Goal: Task Accomplishment & Management: Complete application form

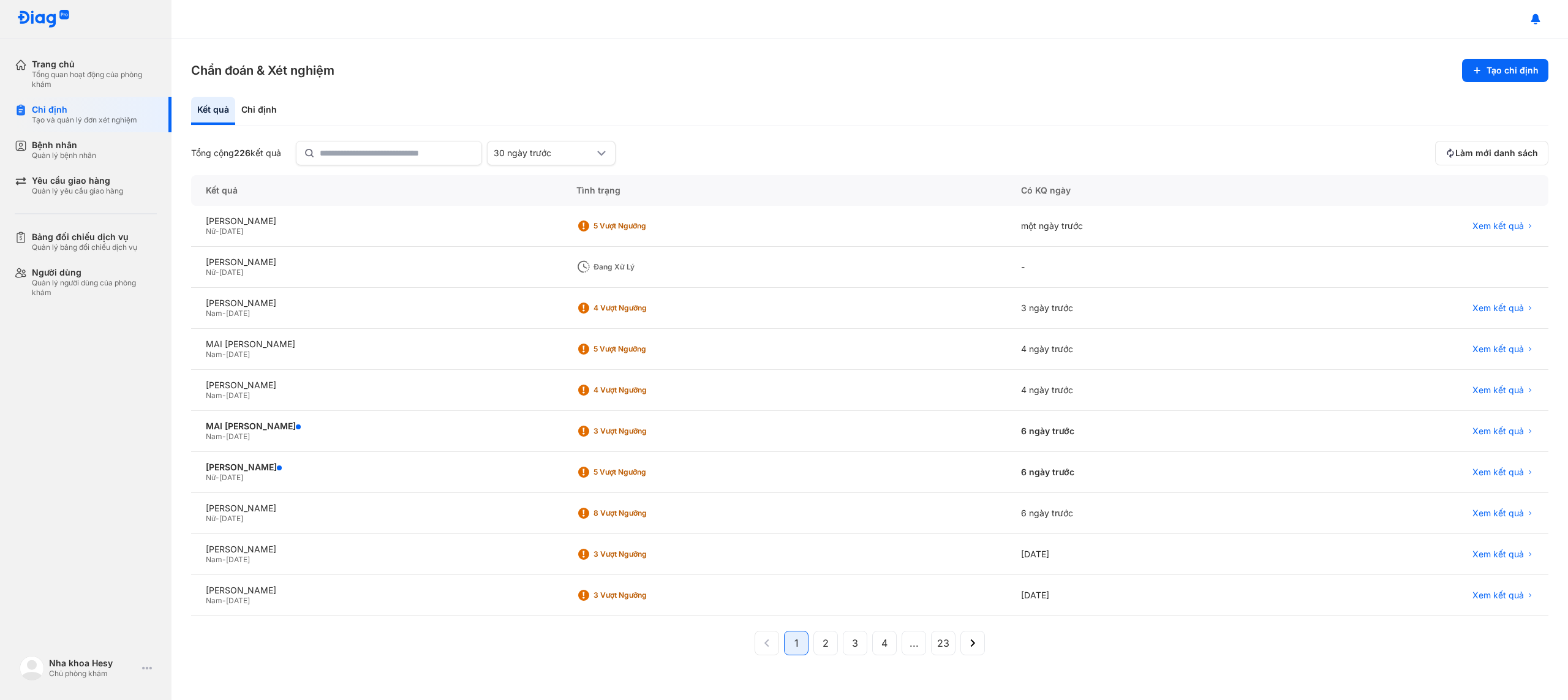
drag, startPoint x: 99, startPoint y: 160, endPoint x: 201, endPoint y: 191, distance: 106.6
click at [99, 160] on div "Bệnh nhân Quản lý bệnh nhân" at bounding box center [93, 150] width 157 height 35
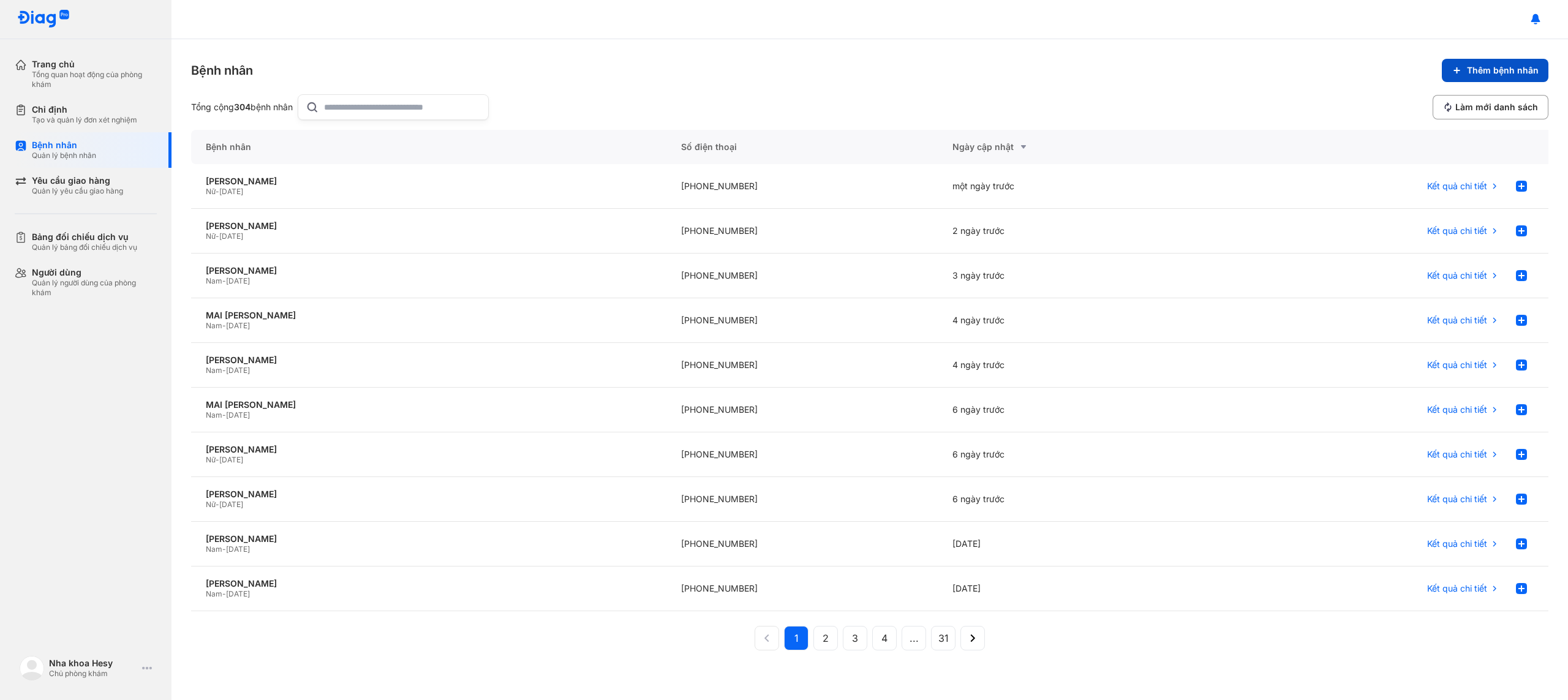
click at [1480, 74] on span "Thêm bệnh nhân" at bounding box center [1502, 71] width 72 height 11
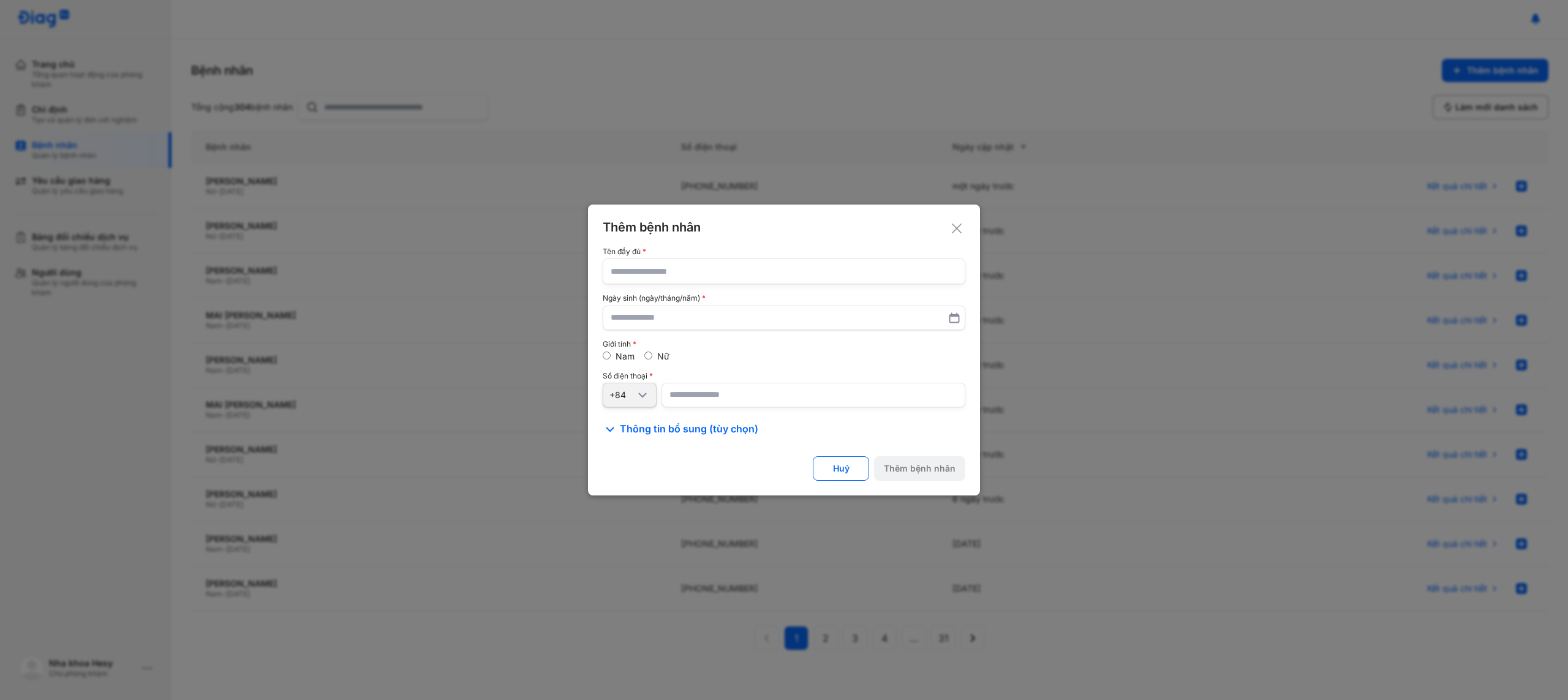
click at [701, 273] on input "text" at bounding box center [784, 271] width 347 height 25
type input "**********"
click at [712, 391] on input "number" at bounding box center [813, 395] width 304 height 25
type input "**********"
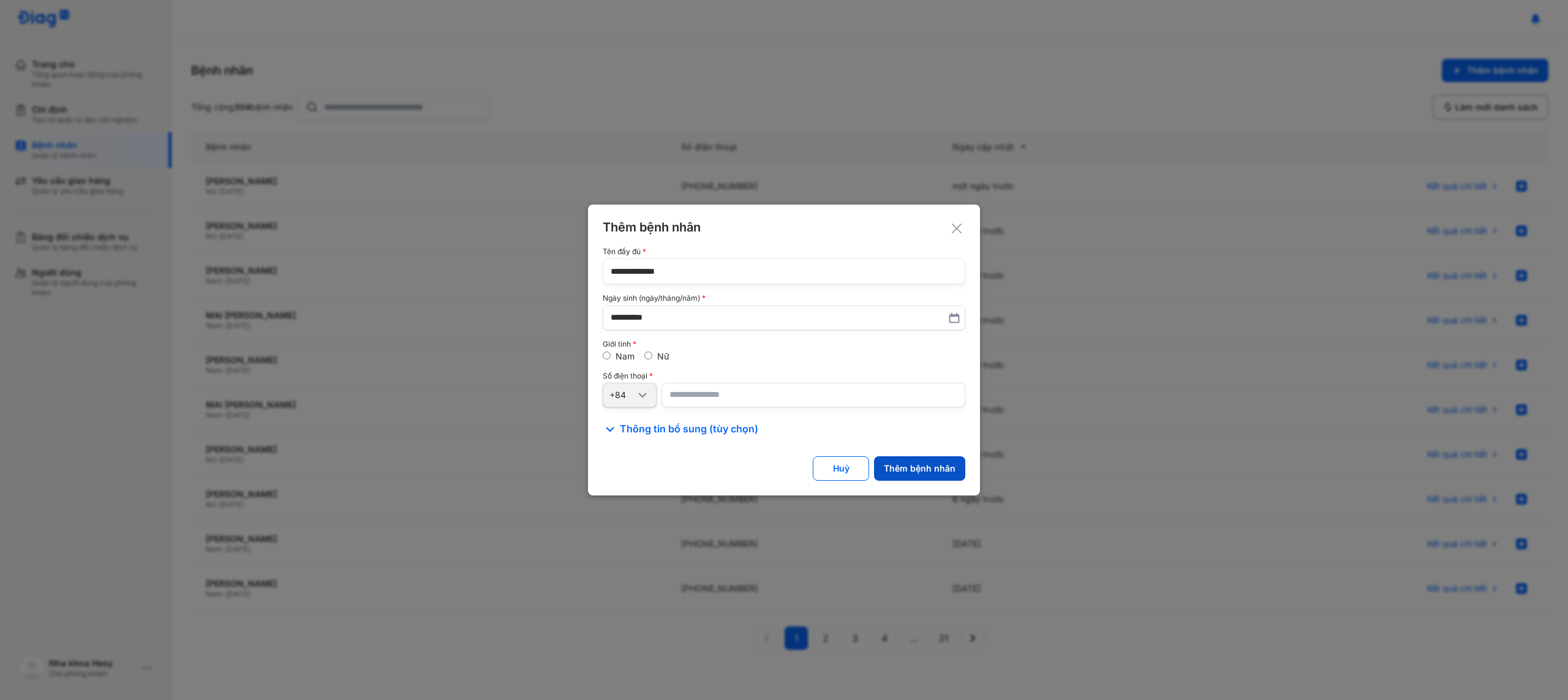
click at [912, 456] on button "Thêm bệnh nhân" at bounding box center [920, 468] width 92 height 25
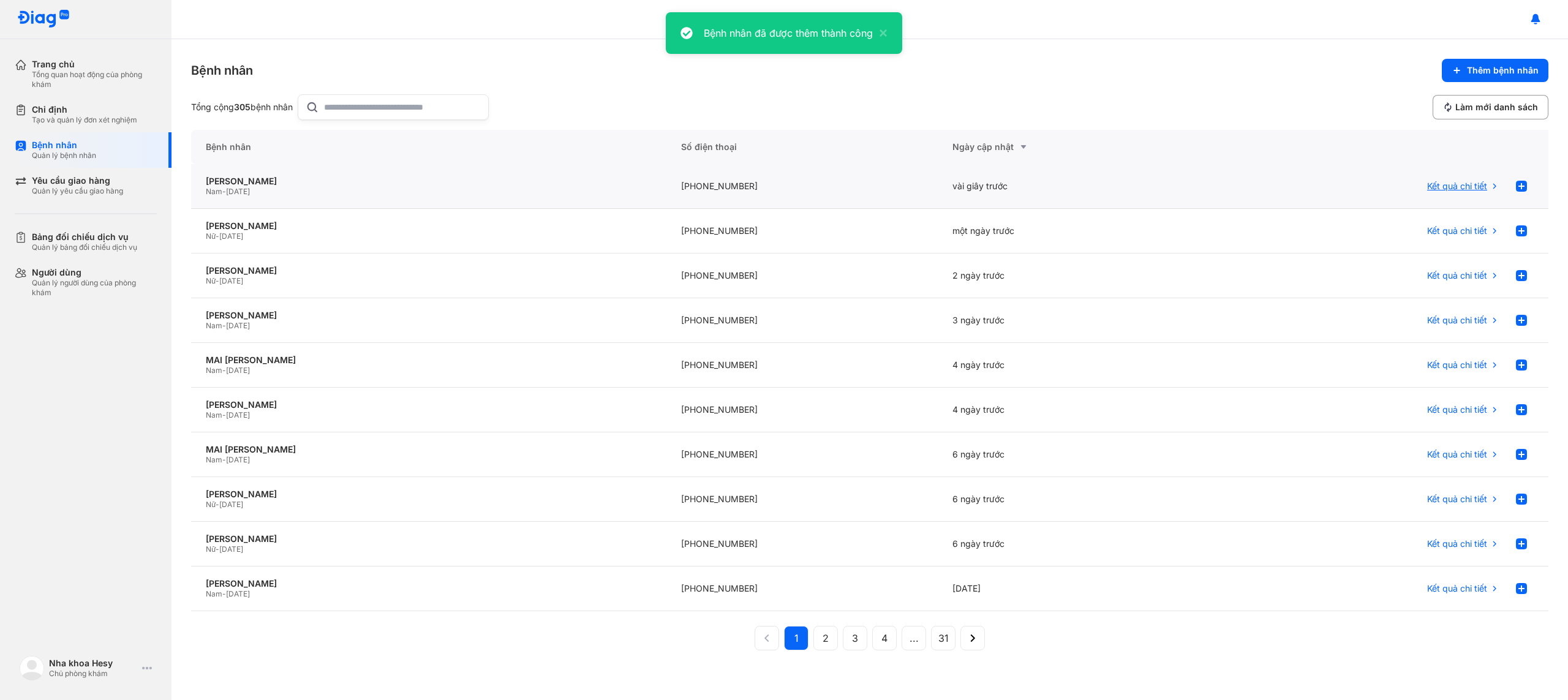
click at [1478, 183] on span "Kết quả chi tiết" at bounding box center [1457, 187] width 60 height 11
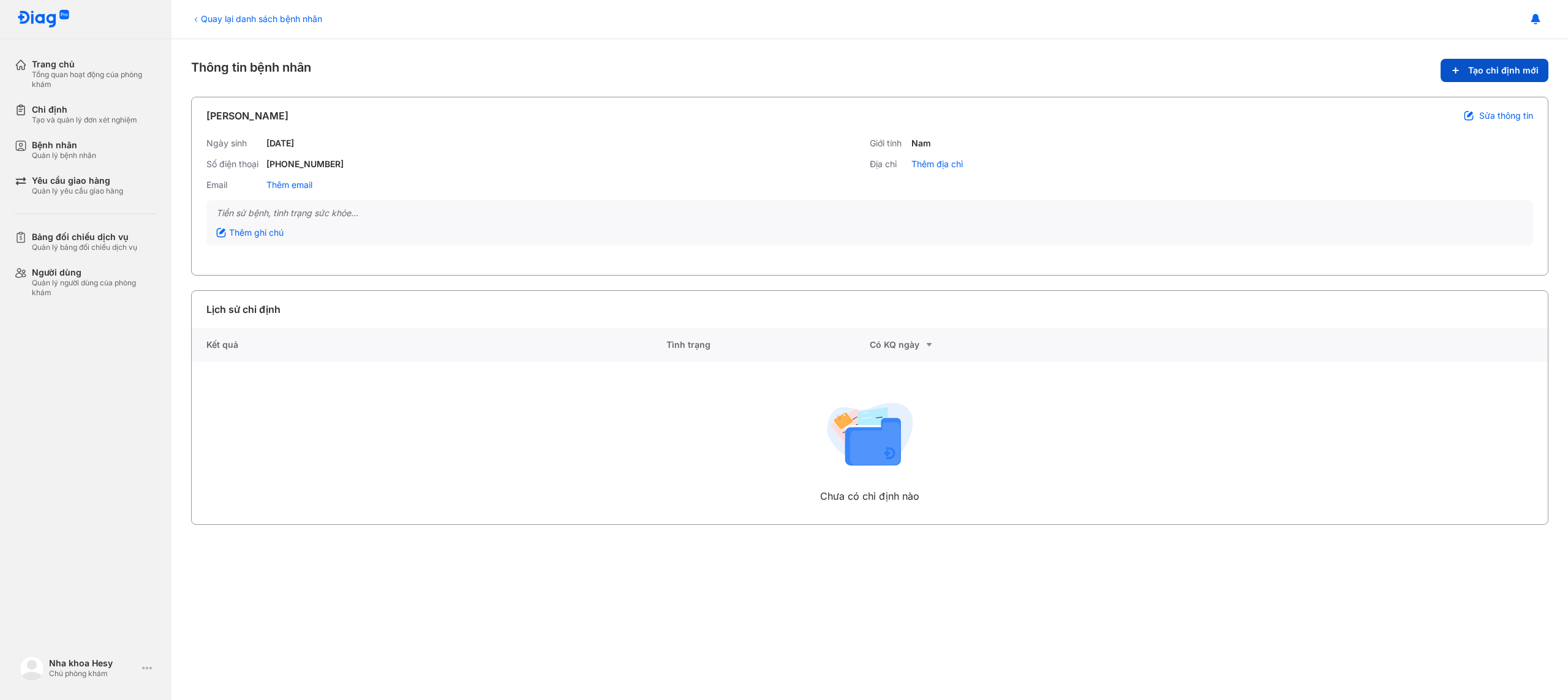
click at [1494, 65] on span "Tạo chỉ định mới" at bounding box center [1503, 71] width 70 height 11
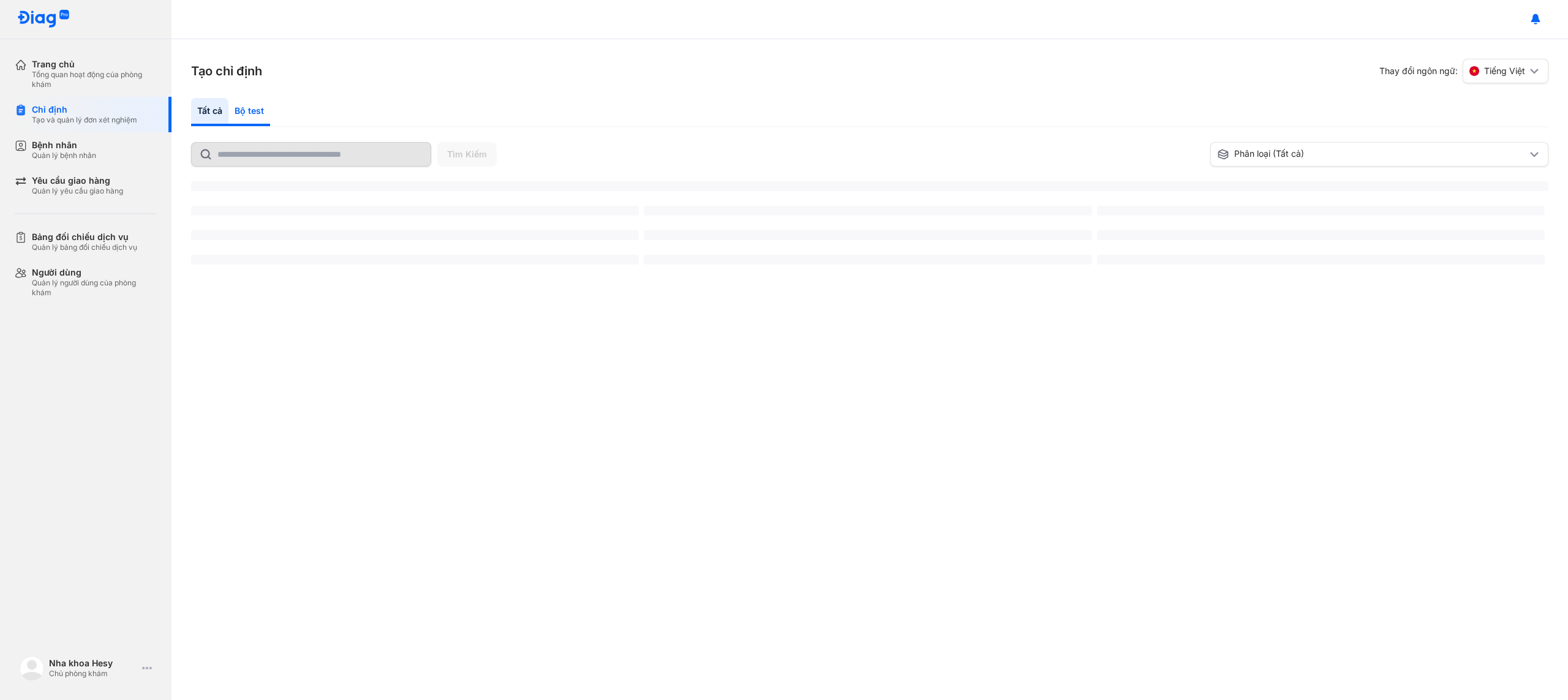
click at [245, 111] on div "Bộ test" at bounding box center [249, 112] width 42 height 28
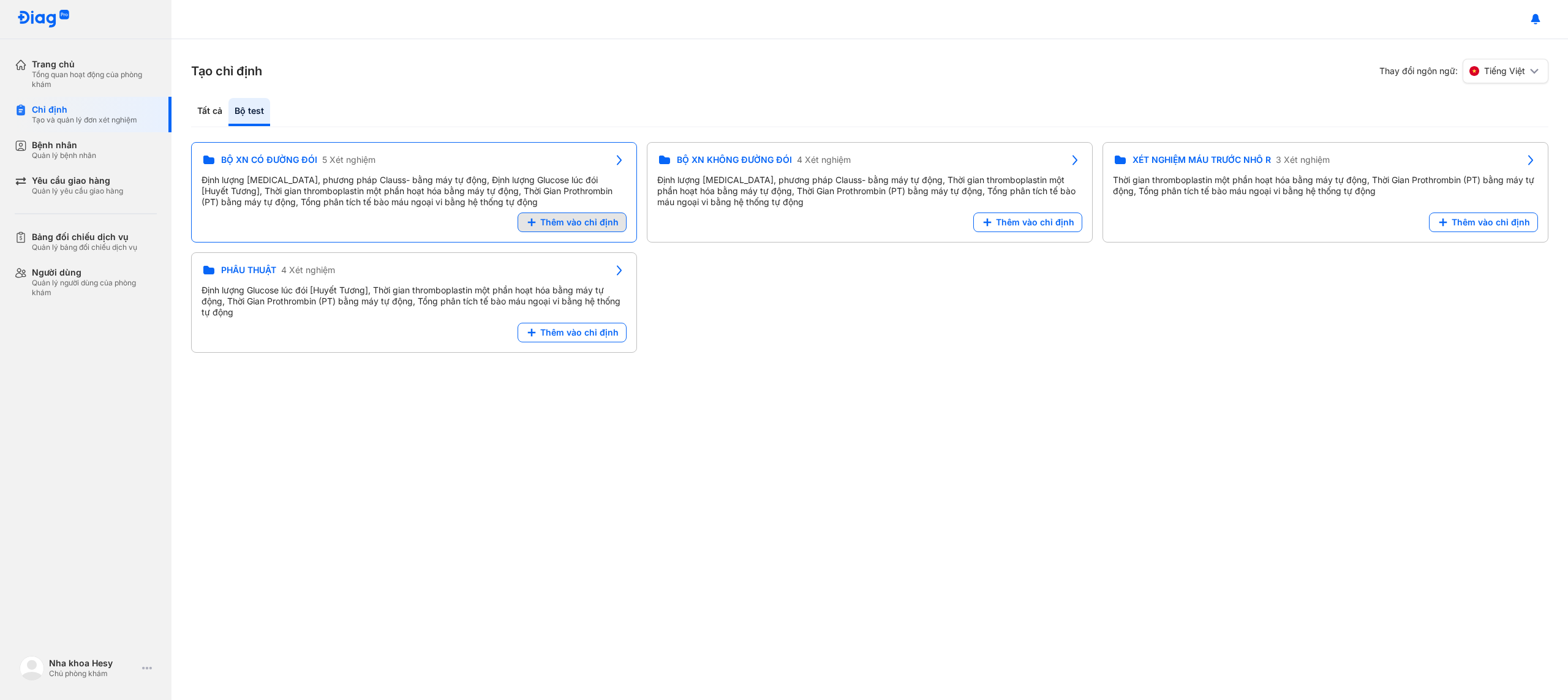
click at [565, 226] on div "BỘ XN CÓ ĐƯỜNG ĐÓI 5 Xét nghiệm Định lượng [MEDICAL_DATA], phương pháp Clauss- …" at bounding box center [869, 247] width 1357 height 211
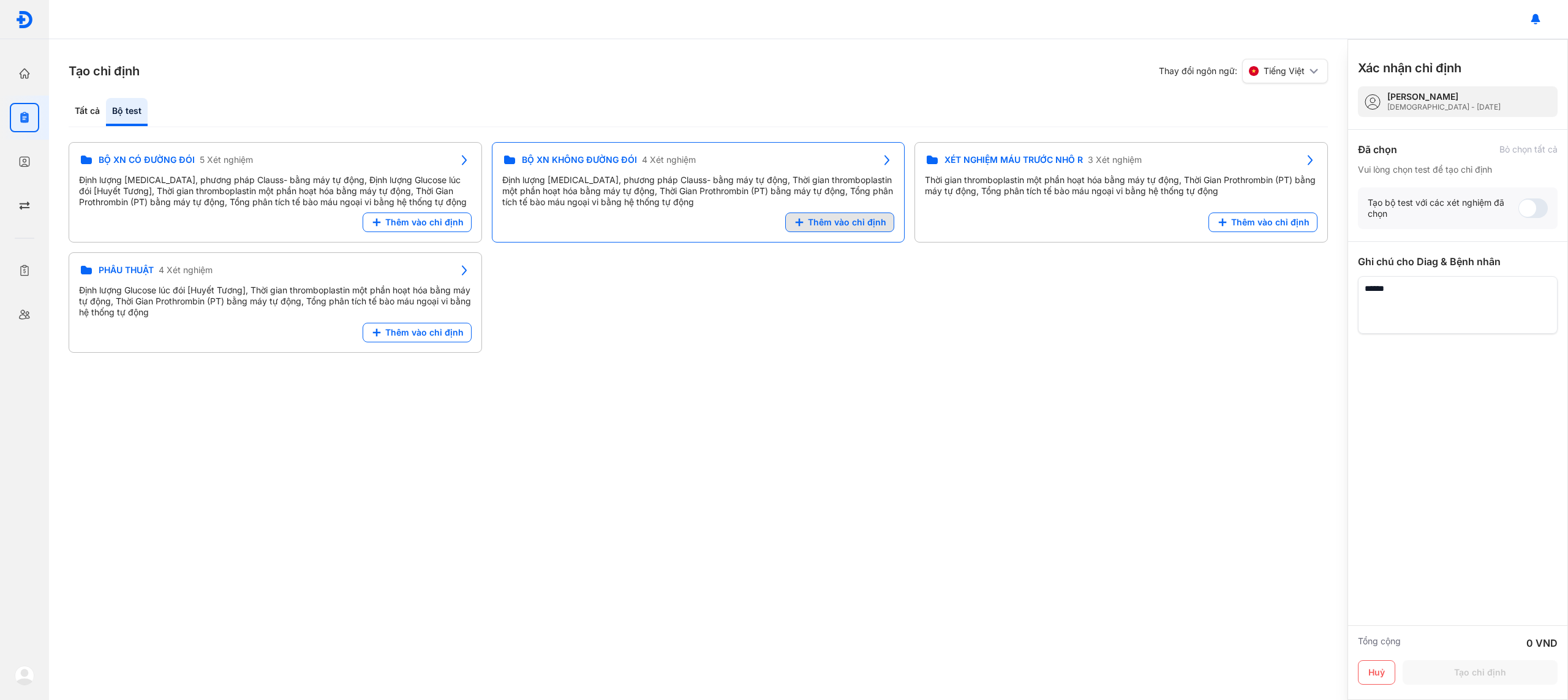
click at [854, 226] on span "Thêm vào chỉ định" at bounding box center [847, 223] width 78 height 11
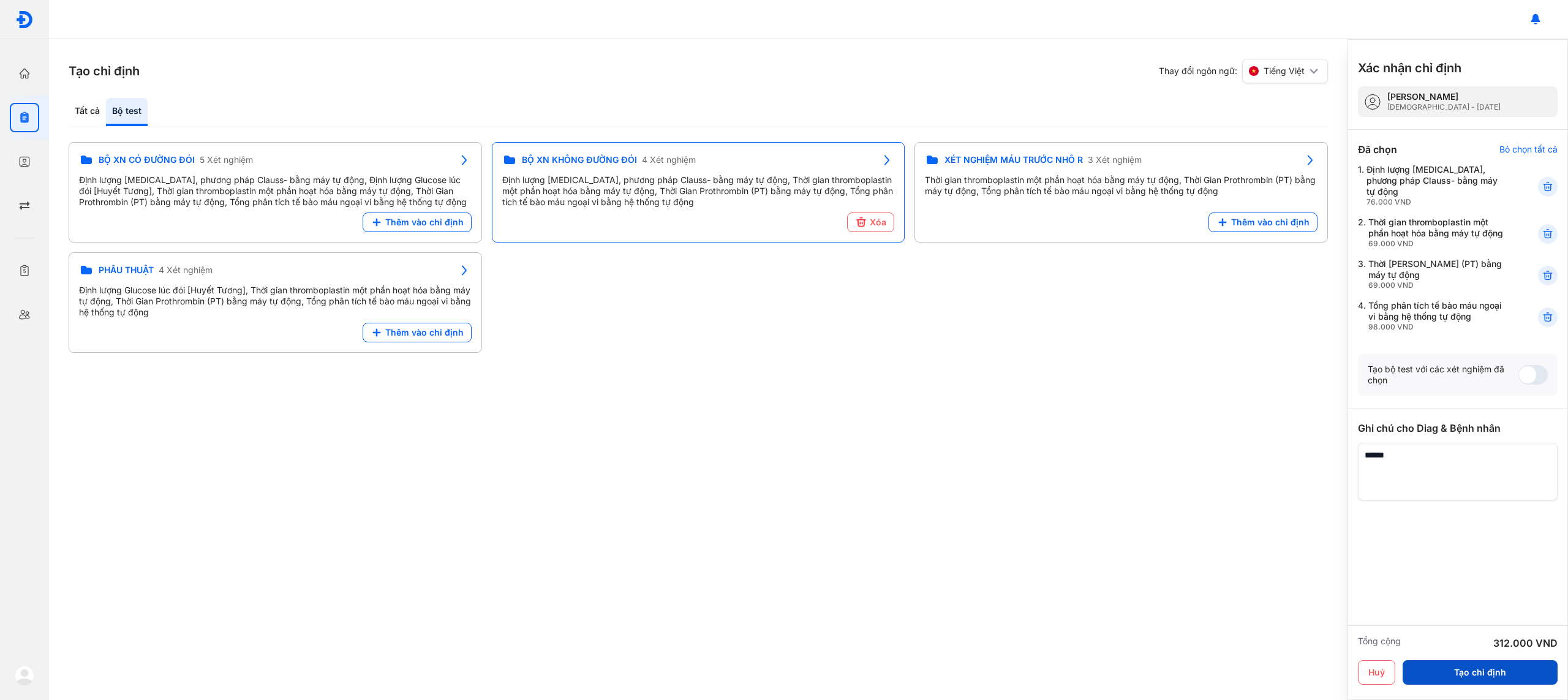
click at [1471, 676] on button "Tạo chỉ định" at bounding box center [1480, 672] width 155 height 25
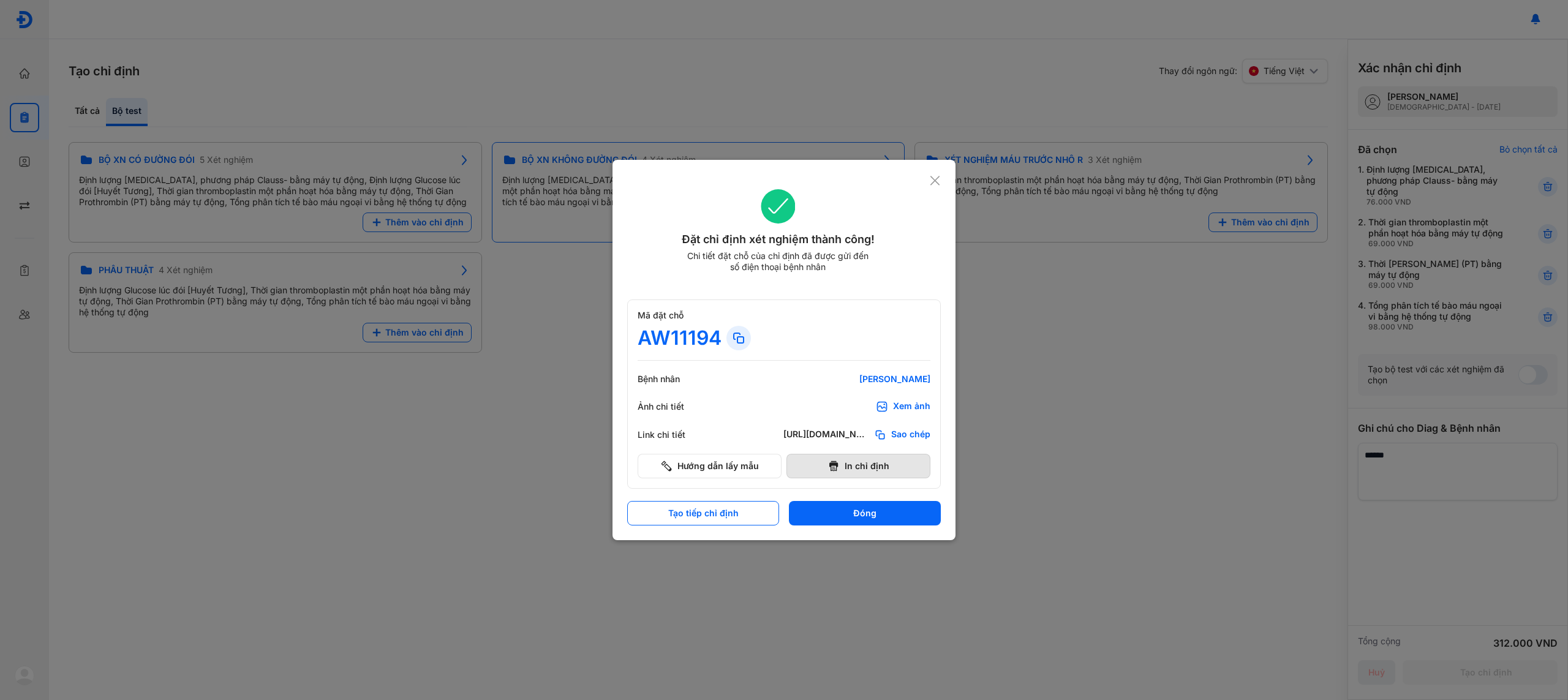
click at [865, 470] on button "In chỉ định" at bounding box center [858, 466] width 144 height 25
click at [920, 506] on button "Đóng" at bounding box center [865, 513] width 152 height 25
